Goal: Task Accomplishment & Management: Use online tool/utility

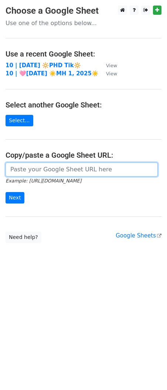
click at [59, 173] on input "url" at bounding box center [82, 170] width 152 height 14
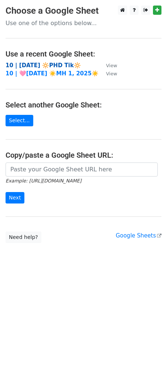
click at [54, 67] on strong "10 | [DATE] 🔆PHD Tik🔆" at bounding box center [43, 65] width 75 height 7
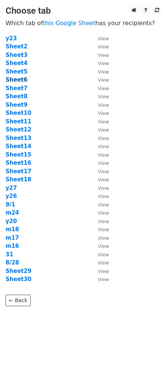
click at [14, 82] on strong "Sheet6" at bounding box center [17, 79] width 22 height 7
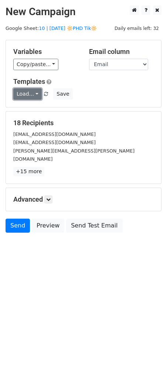
click at [25, 95] on link "Load..." at bounding box center [27, 93] width 28 height 11
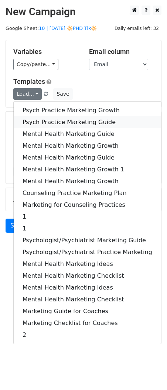
click at [48, 119] on link "Psych Practice Marketing Guide" at bounding box center [87, 122] width 147 height 12
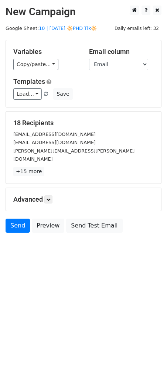
drag, startPoint x: 45, startPoint y: 188, endPoint x: 55, endPoint y: 192, distance: 11.3
click at [45, 195] on h5 "Advanced" at bounding box center [83, 199] width 140 height 8
click at [56, 195] on h5 "Advanced" at bounding box center [83, 199] width 140 height 8
click at [50, 195] on link at bounding box center [48, 199] width 8 height 8
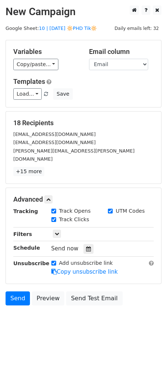
click at [83, 244] on div "Send now" at bounding box center [94, 249] width 87 height 10
click at [86, 246] on icon at bounding box center [88, 248] width 5 height 5
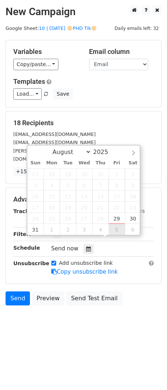
type input "2025-09-05 12:00"
select select "8"
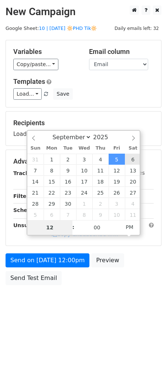
type input "2025-09-06 12:00"
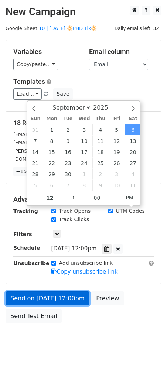
click at [62, 292] on link "Send on Sep 6 at 12:00pm" at bounding box center [48, 299] width 84 height 14
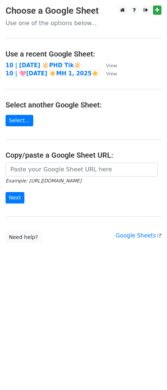
click at [50, 61] on td "10 | [DATE] 🔆PHD Tik🔆" at bounding box center [52, 65] width 93 height 8
click at [40, 64] on strong "10 | [DATE] 🔆PHD Tik🔆" at bounding box center [43, 65] width 75 height 7
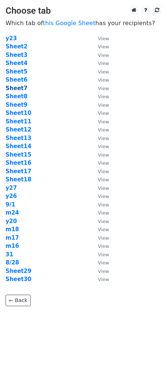
click at [23, 89] on strong "Sheet7" at bounding box center [17, 88] width 22 height 7
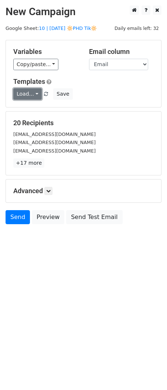
click at [23, 93] on link "Load..." at bounding box center [27, 93] width 28 height 11
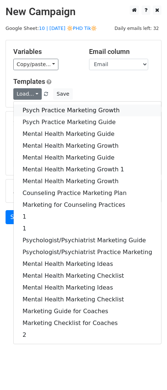
click at [25, 107] on link "Psych Practice Marketing Growth" at bounding box center [87, 111] width 147 height 12
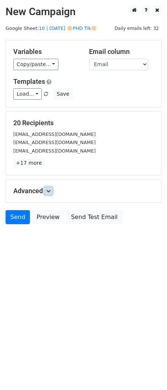
click at [50, 190] on icon at bounding box center [48, 191] width 4 height 4
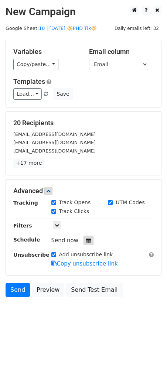
click at [85, 237] on div at bounding box center [89, 241] width 10 height 10
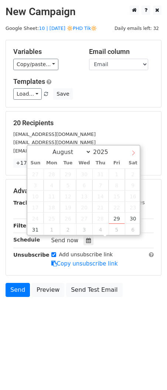
select select "8"
click at [133, 154] on icon at bounding box center [133, 152] width 3 height 5
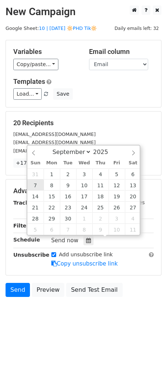
type input "[DATE] 12:00"
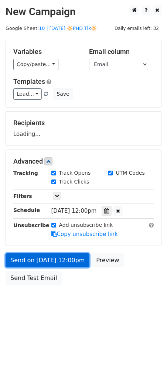
click at [36, 257] on link "Send on [DATE] 12:00pm" at bounding box center [48, 260] width 84 height 14
